Goal: Navigation & Orientation: Find specific page/section

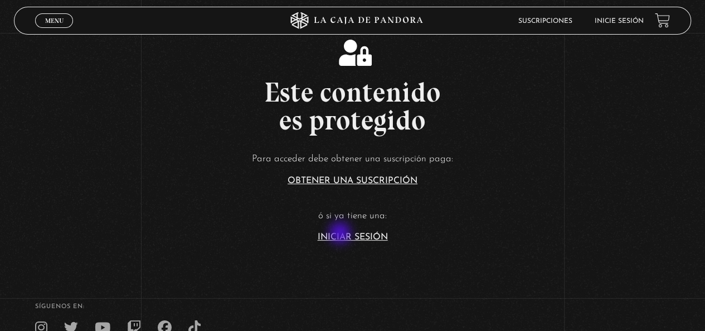
click at [341, 234] on link "Iniciar Sesión" at bounding box center [353, 236] width 70 height 9
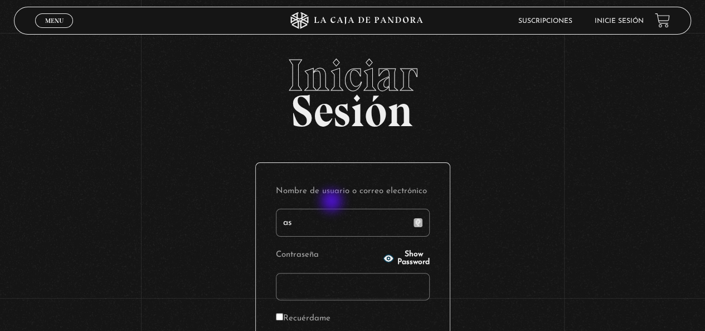
type input "a"
type input "andrey.bermudez2@gmail.com"
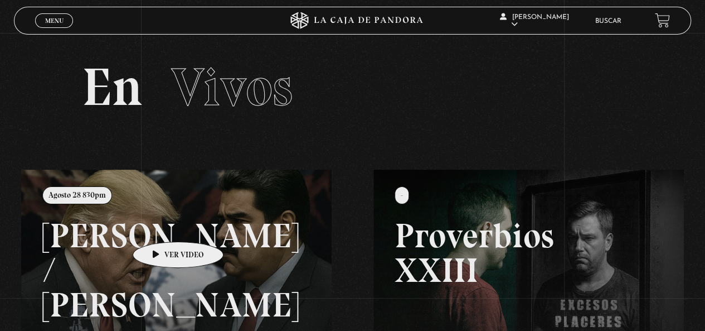
click at [160, 225] on link at bounding box center [373, 334] width 705 height 331
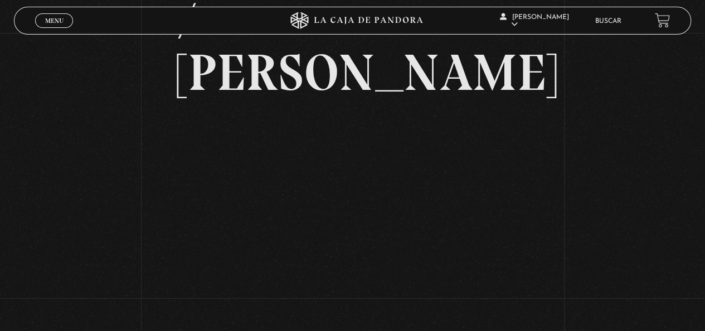
scroll to position [167, 0]
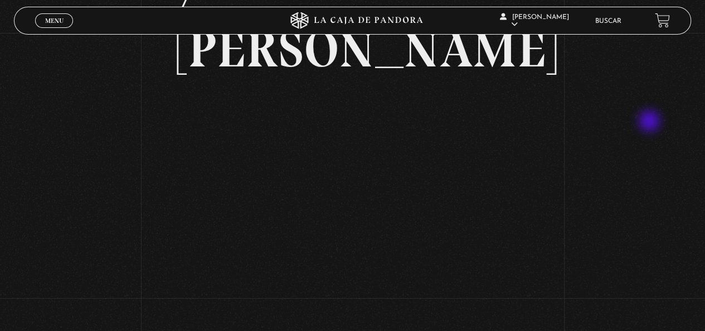
click at [651, 122] on div "Volver Agosto 28 830pm [PERSON_NAME] / [GEOGRAPHIC_DATA]" at bounding box center [352, 89] width 705 height 446
